Goal: Find specific page/section: Find specific page/section

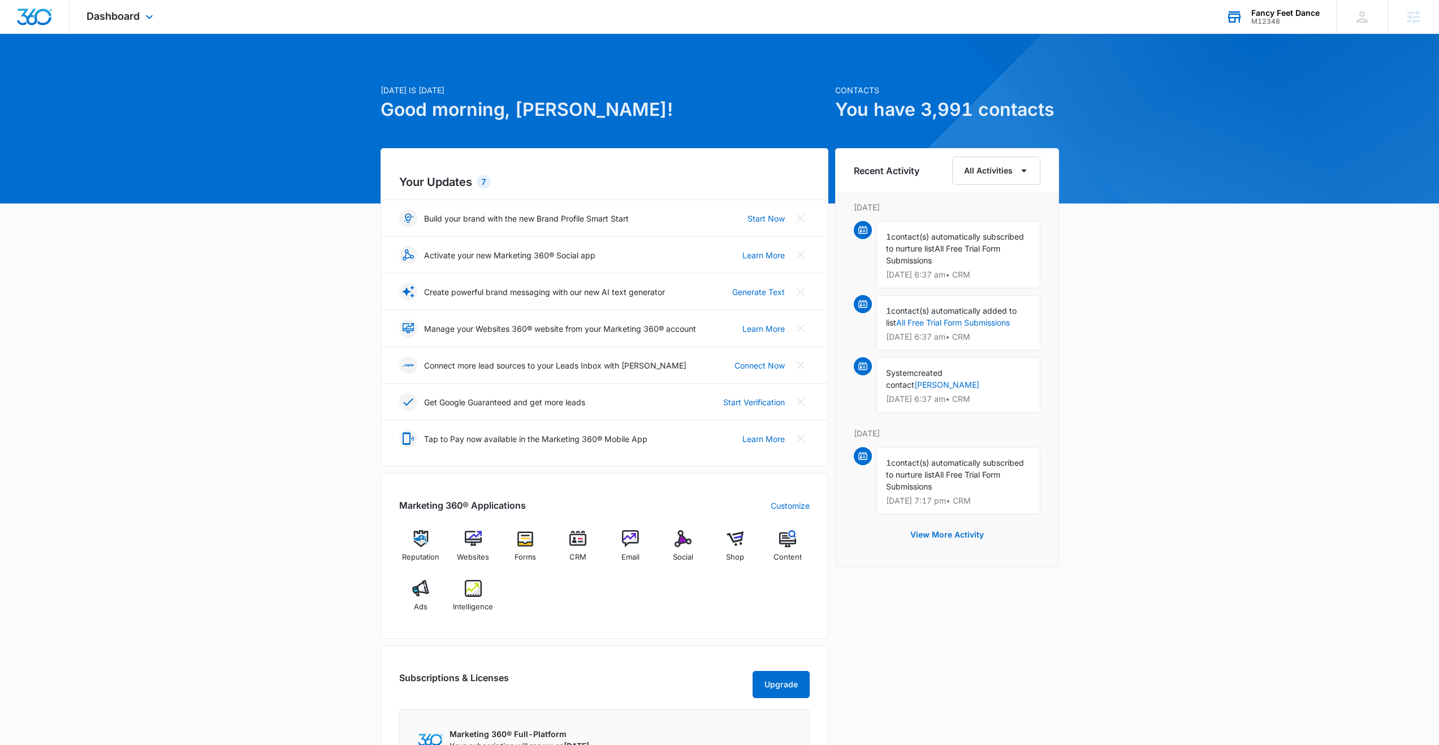
click at [1291, 13] on div "Fancy Feet Dance" at bounding box center [1285, 12] width 68 height 9
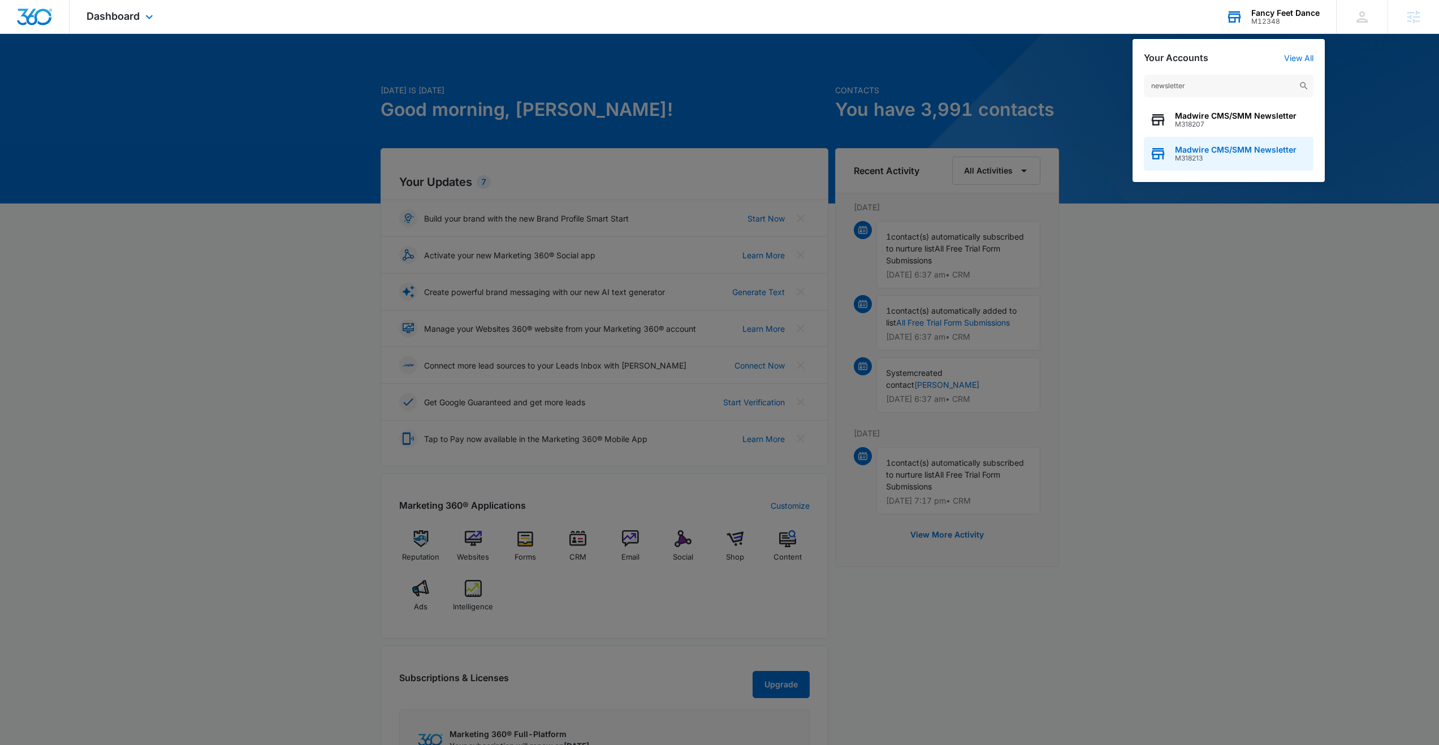
type input "newsletter"
click at [1223, 155] on span "M318213" at bounding box center [1236, 158] width 122 height 8
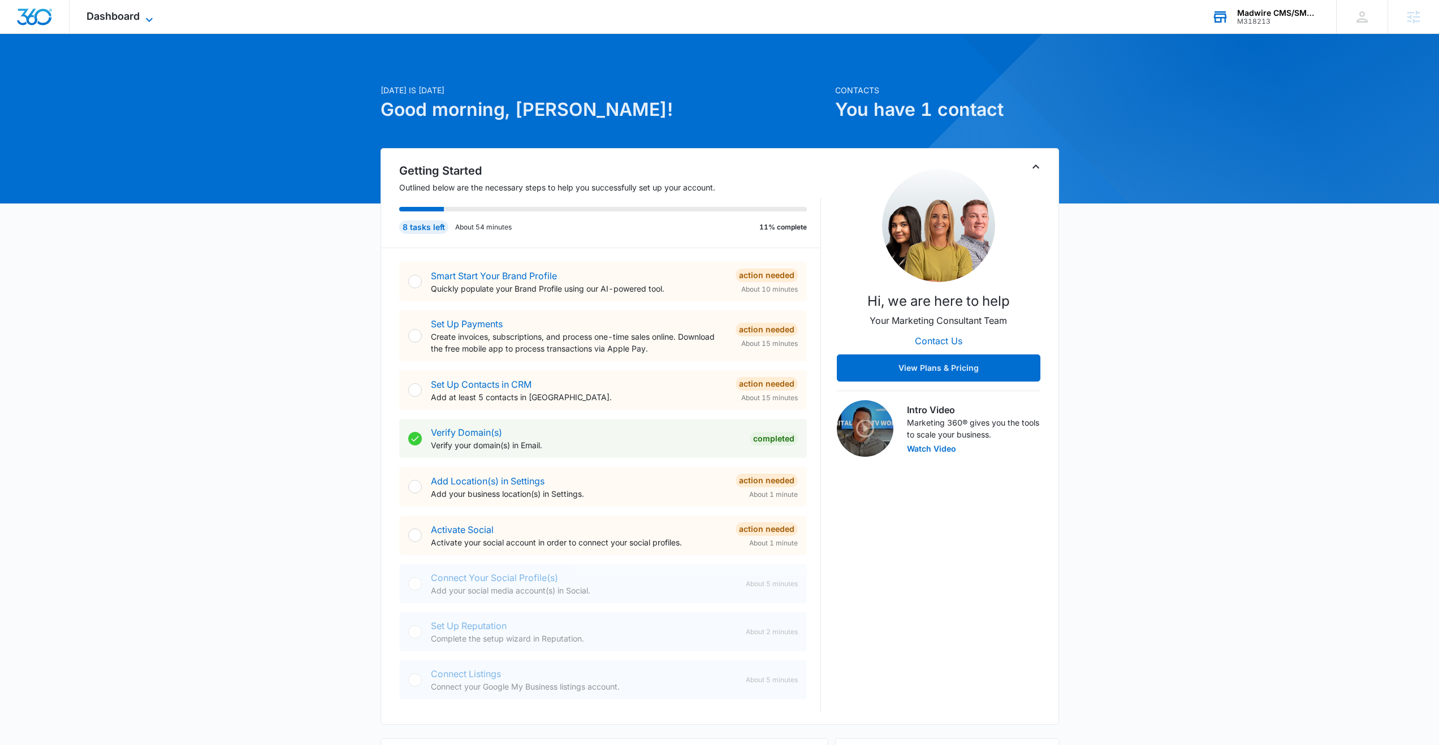
click at [121, 16] on span "Dashboard" at bounding box center [112, 16] width 53 height 12
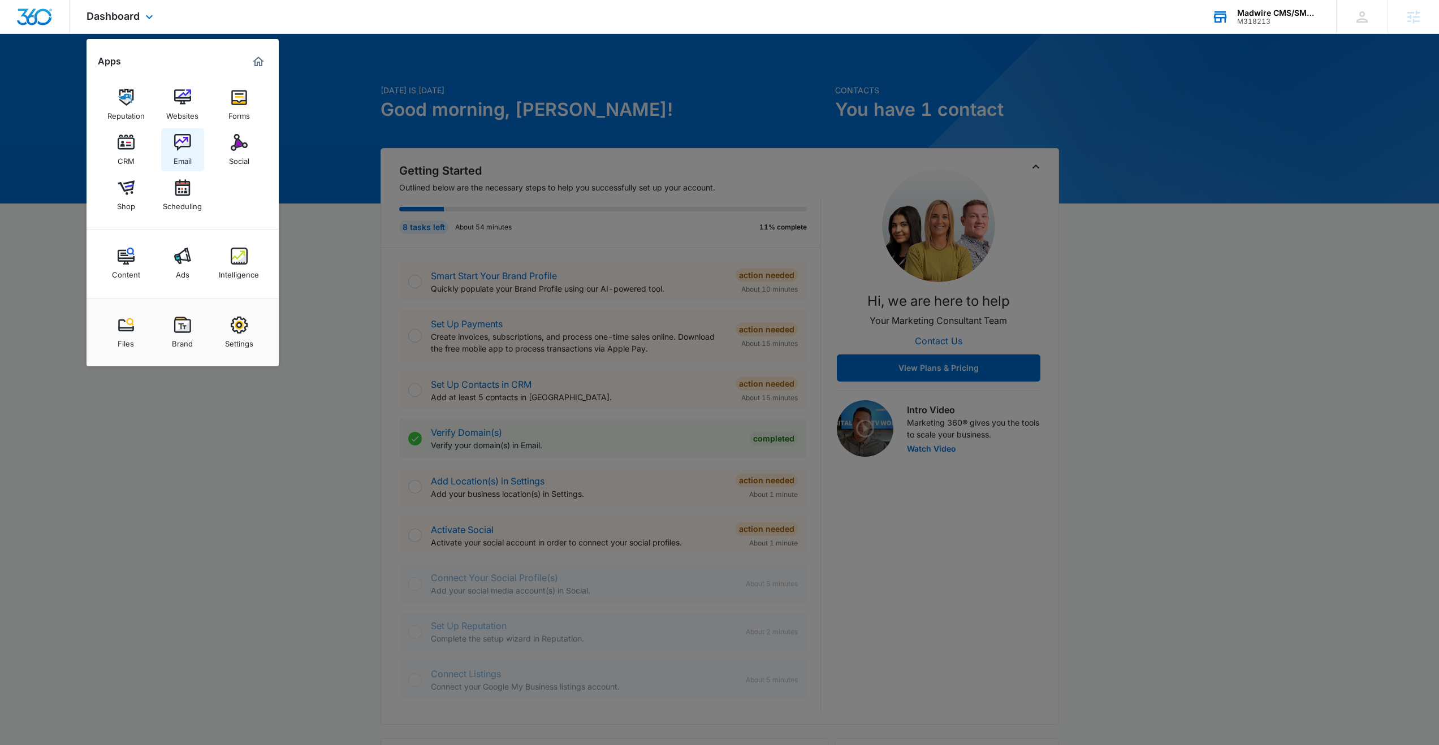
click at [178, 145] on img at bounding box center [182, 142] width 17 height 17
